Goal: Communication & Community: Answer question/provide support

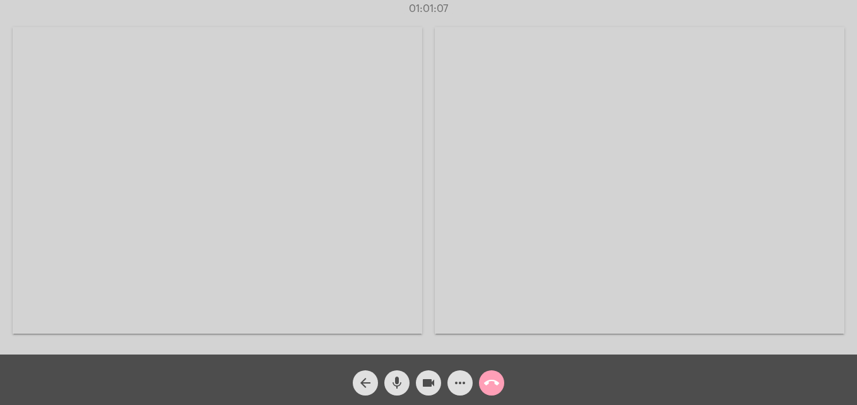
click at [489, 385] on mat-icon "call_end" at bounding box center [491, 382] width 15 height 15
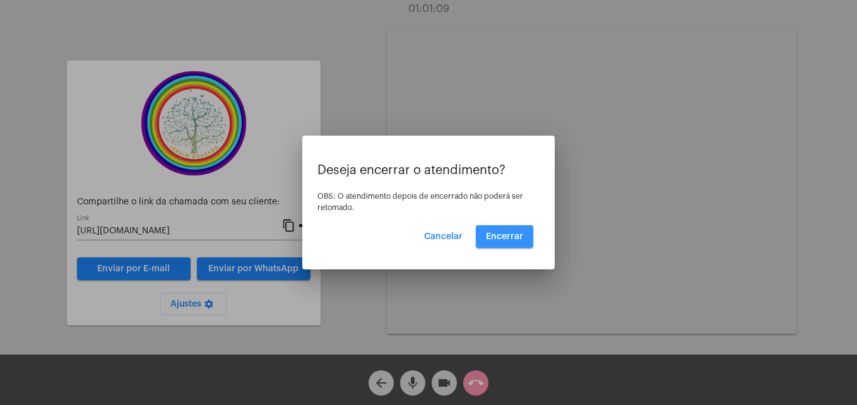
click at [498, 238] on span "Encerrar" at bounding box center [504, 236] width 37 height 9
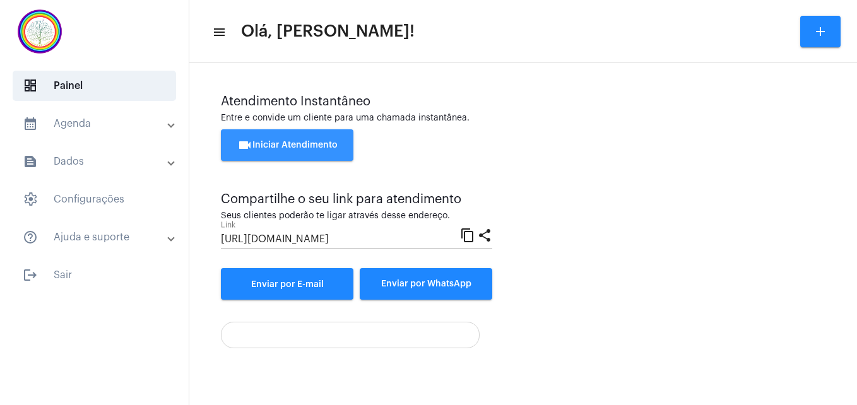
click at [279, 138] on button "videocam Iniciar Atendimento" at bounding box center [287, 145] width 132 height 32
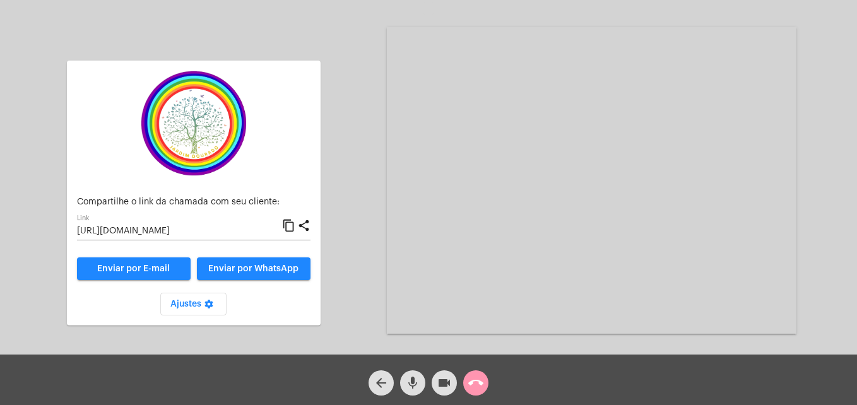
click at [290, 226] on mat-icon "content_copy" at bounding box center [288, 225] width 13 height 15
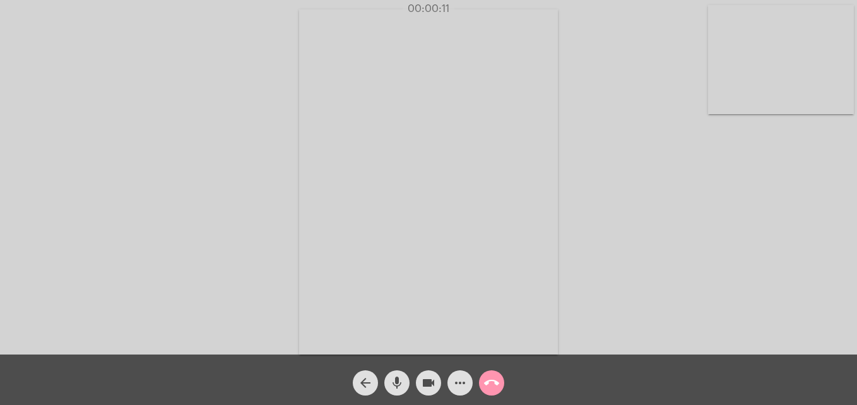
click at [728, 101] on video at bounding box center [781, 59] width 146 height 109
click at [363, 334] on video at bounding box center [543, 180] width 460 height 345
